Goal: Information Seeking & Learning: Learn about a topic

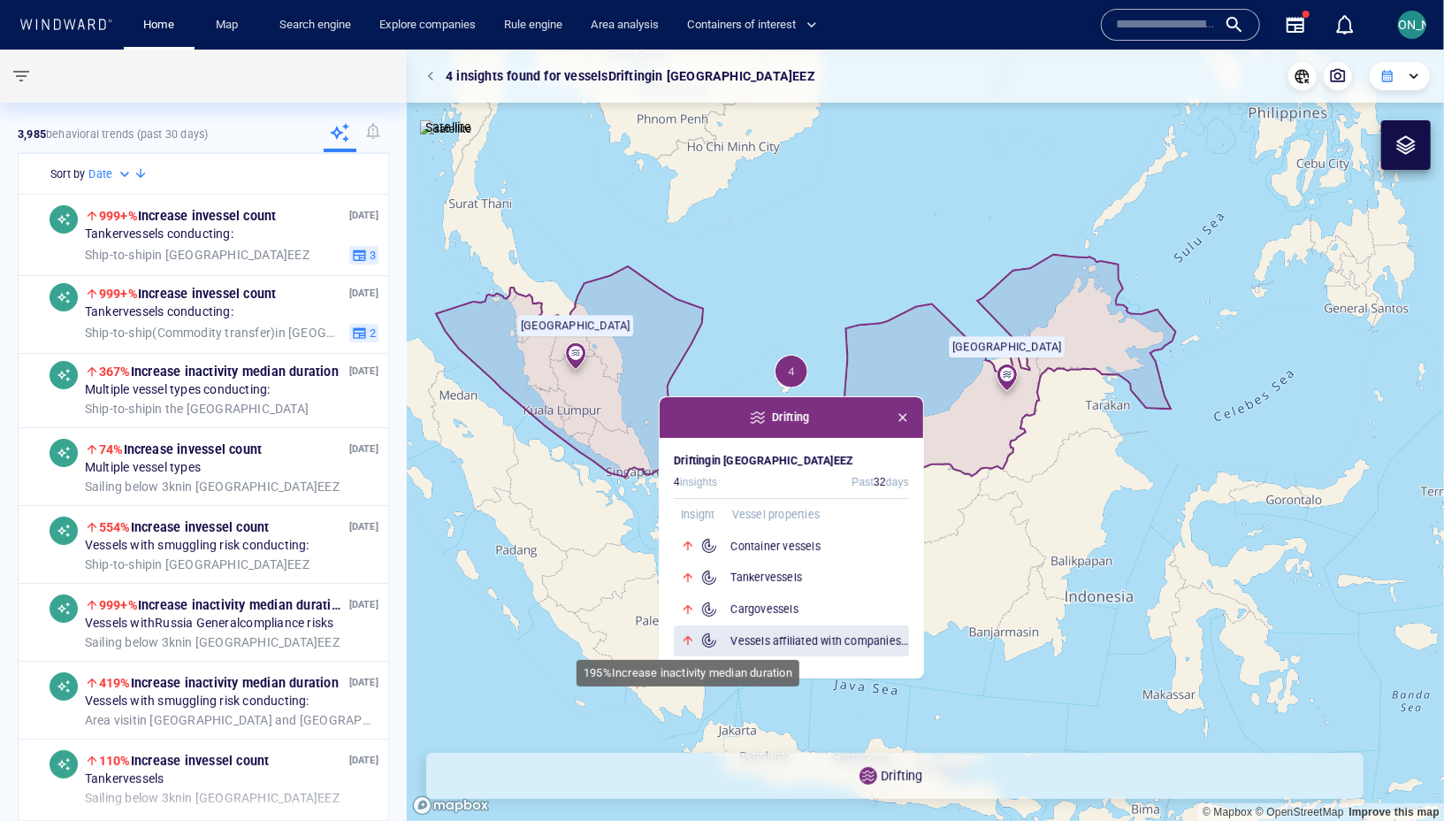
click at [709, 639] on div at bounding box center [693, 640] width 39 height 14
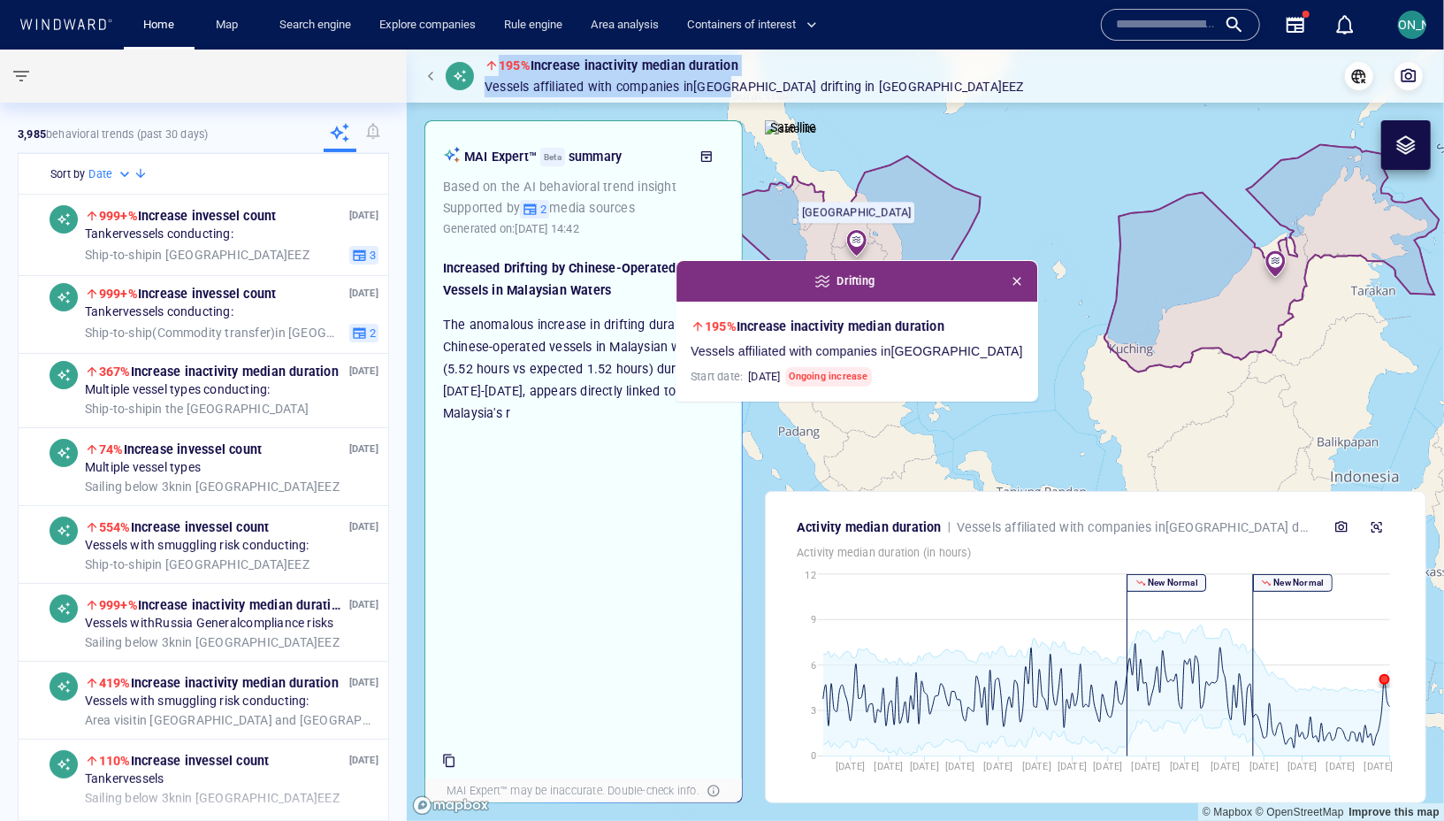
drag, startPoint x: 874, startPoint y: 88, endPoint x: 485, endPoint y: 65, distance: 389.8
click at [485, 65] on div "195% Increase in activity median duration Vessels affiliated with companies in …" at bounding box center [925, 76] width 1009 height 43
copy div "195% Increase in activity median duration Vessels affiliated with companies in …"
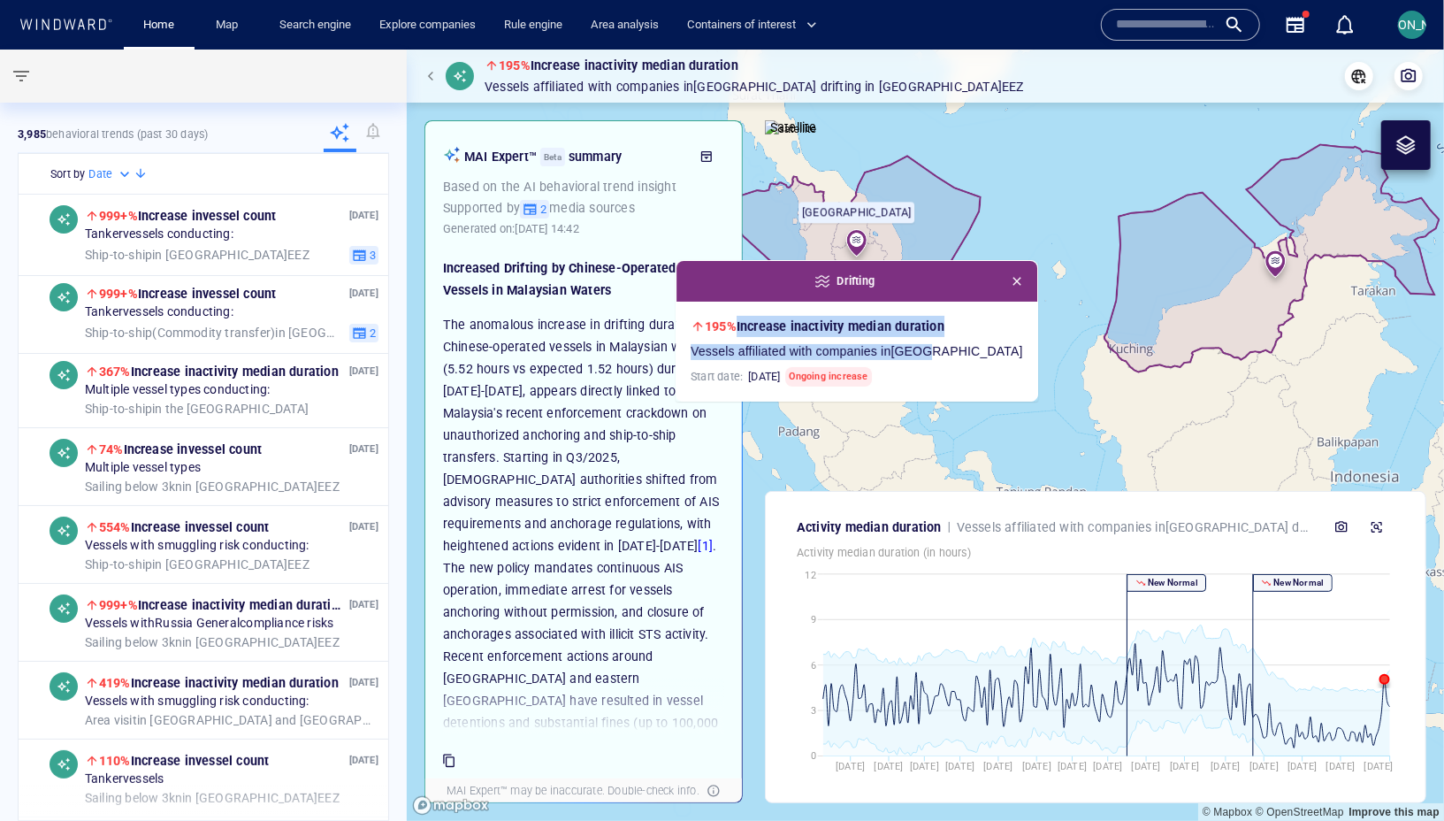
drag, startPoint x: 969, startPoint y: 356, endPoint x: 775, endPoint y: 333, distance: 195.0
click at [775, 333] on div "195% Increase in activity median duration Vessels affiliated with companies in …" at bounding box center [857, 351] width 333 height 71
copy div "Increase in activity median duration Vessels affiliated with companies in China"
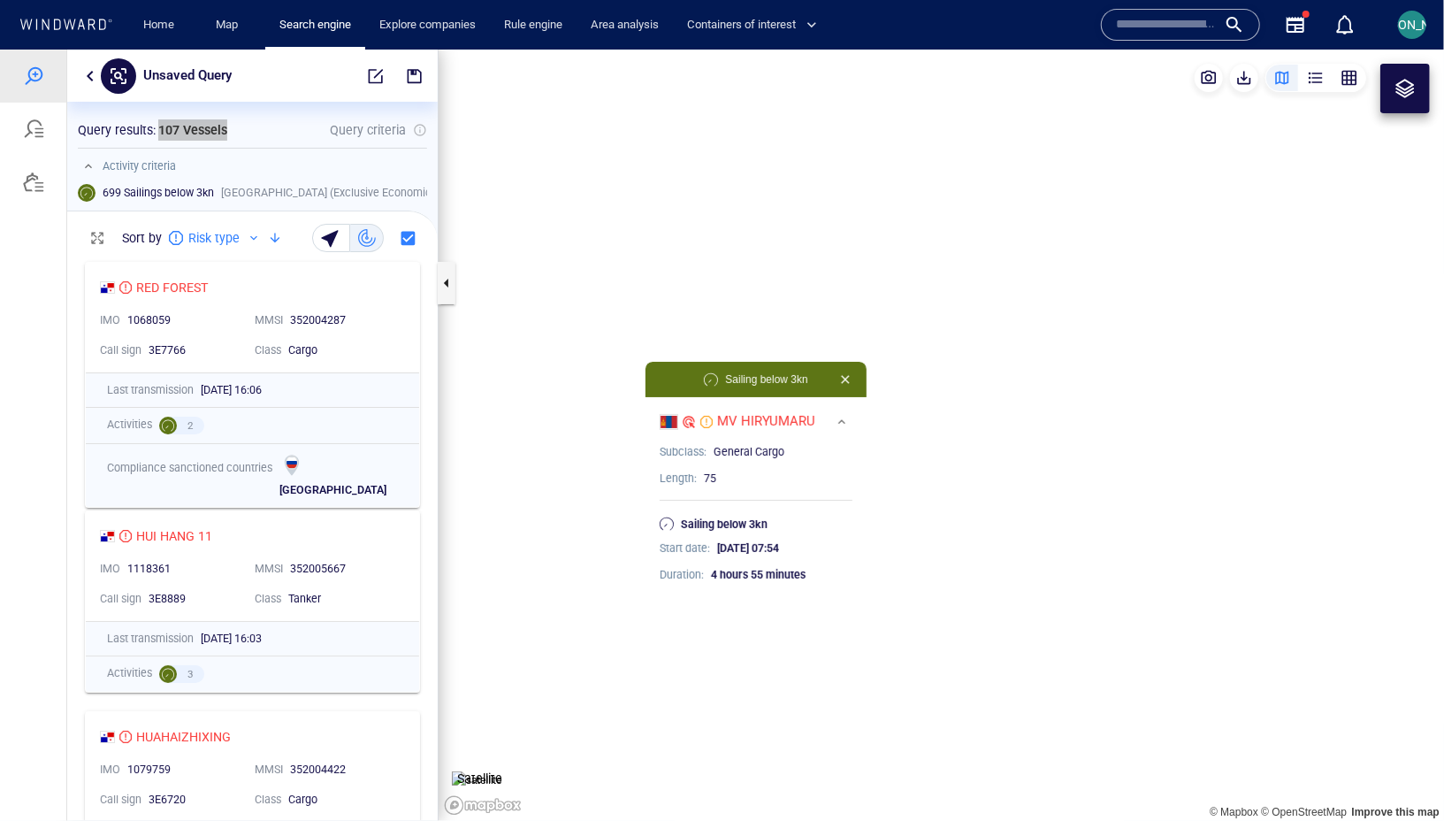
scroll to position [567, 371]
